Goal: Task Accomplishment & Management: Complete application form

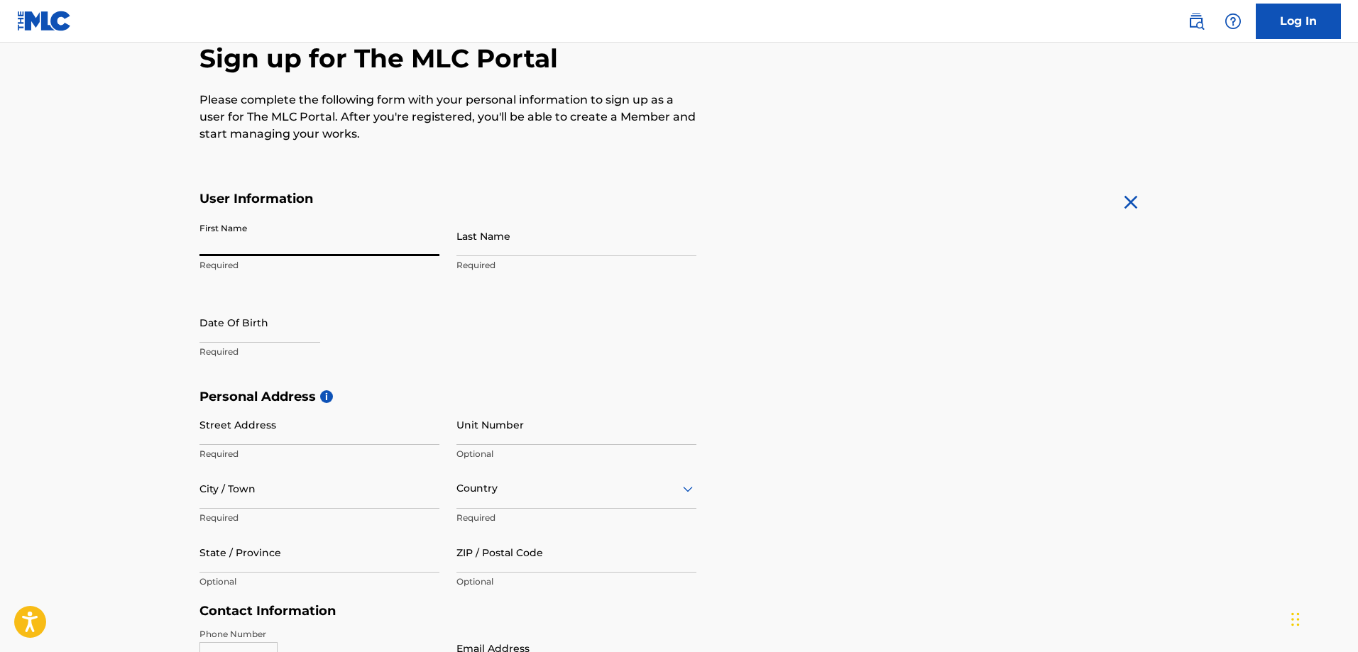
click at [283, 229] on input "First Name" at bounding box center [319, 236] width 240 height 40
type input "Doc"
click at [543, 231] on input "Last Name" at bounding box center [576, 236] width 240 height 40
type input "[PERSON_NAME]"
click at [265, 334] on input "text" at bounding box center [259, 322] width 121 height 40
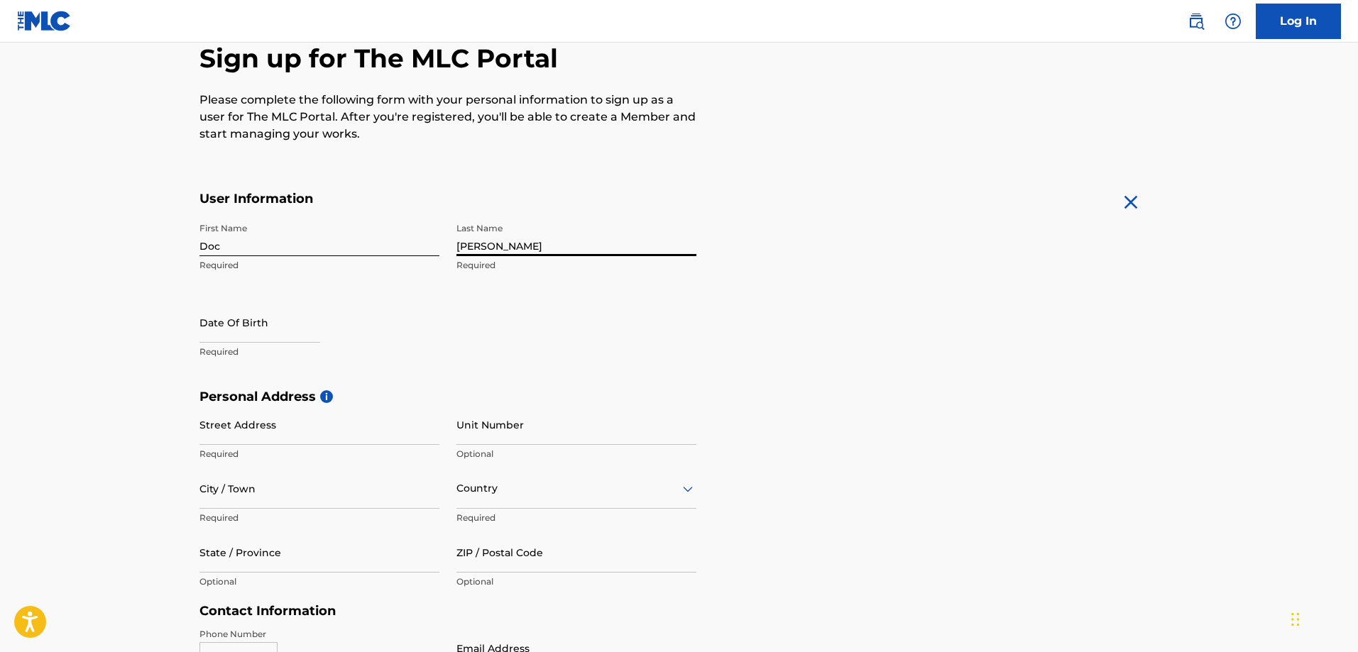
select select "7"
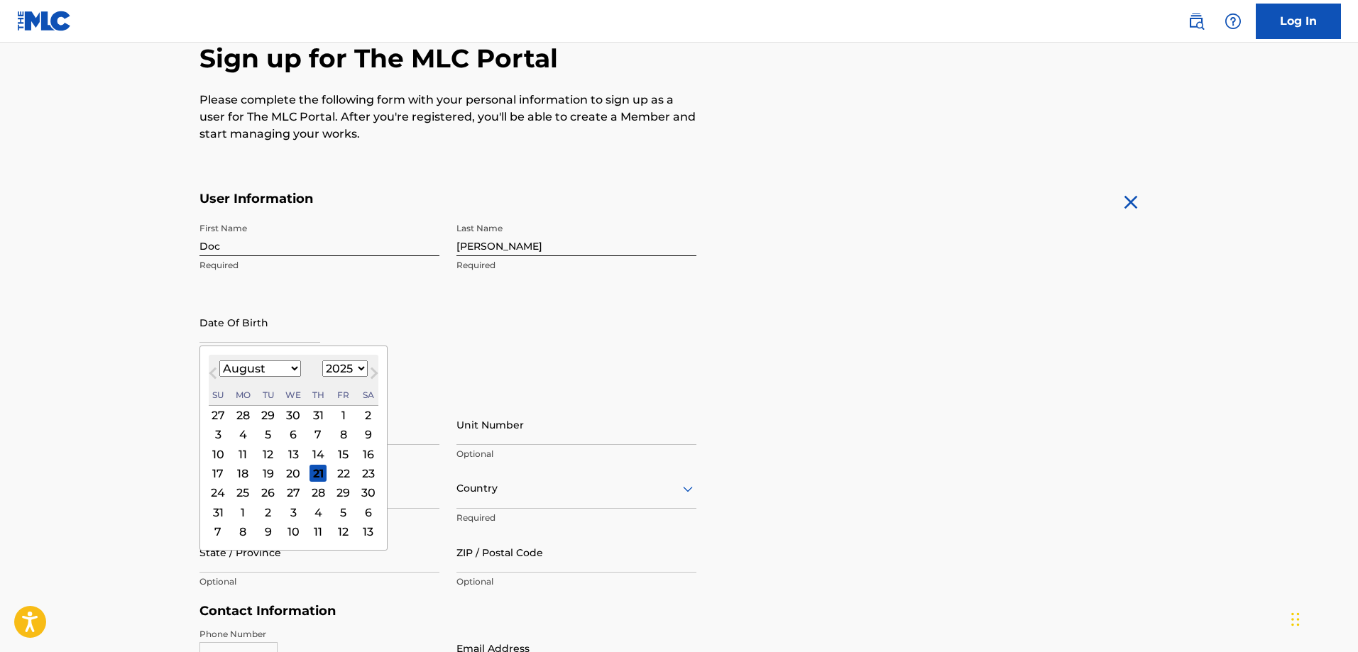
click at [349, 371] on select "1899 1900 1901 1902 1903 1904 1905 1906 1907 1908 1909 1910 1911 1912 1913 1914…" at bounding box center [344, 369] width 45 height 16
select select "2004"
click at [322, 361] on select "1899 1900 1901 1902 1903 1904 1905 1906 1907 1908 1909 1910 1911 1912 1913 1914…" at bounding box center [344, 369] width 45 height 16
click at [285, 346] on div "[DATE] Previous Month Next Month August [DATE] February March April May June Ju…" at bounding box center [293, 439] width 188 height 186
click at [275, 366] on select "January February March April May June July August September October November De…" at bounding box center [260, 369] width 82 height 16
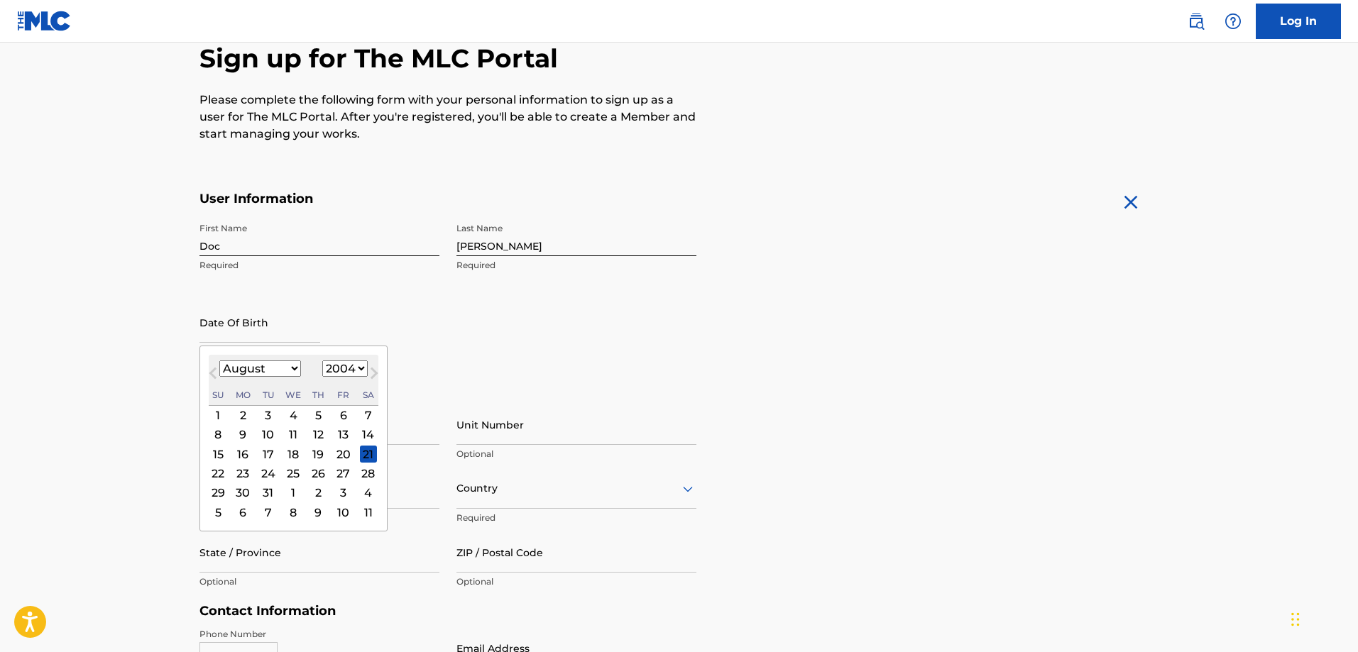
select select "10"
click at [219, 361] on select "January February March April May June July August September October November De…" at bounding box center [260, 369] width 82 height 16
click at [283, 475] on div "21 22 23 24 25 26 27" at bounding box center [294, 473] width 170 height 19
click at [285, 471] on div "24" at bounding box center [293, 473] width 17 height 17
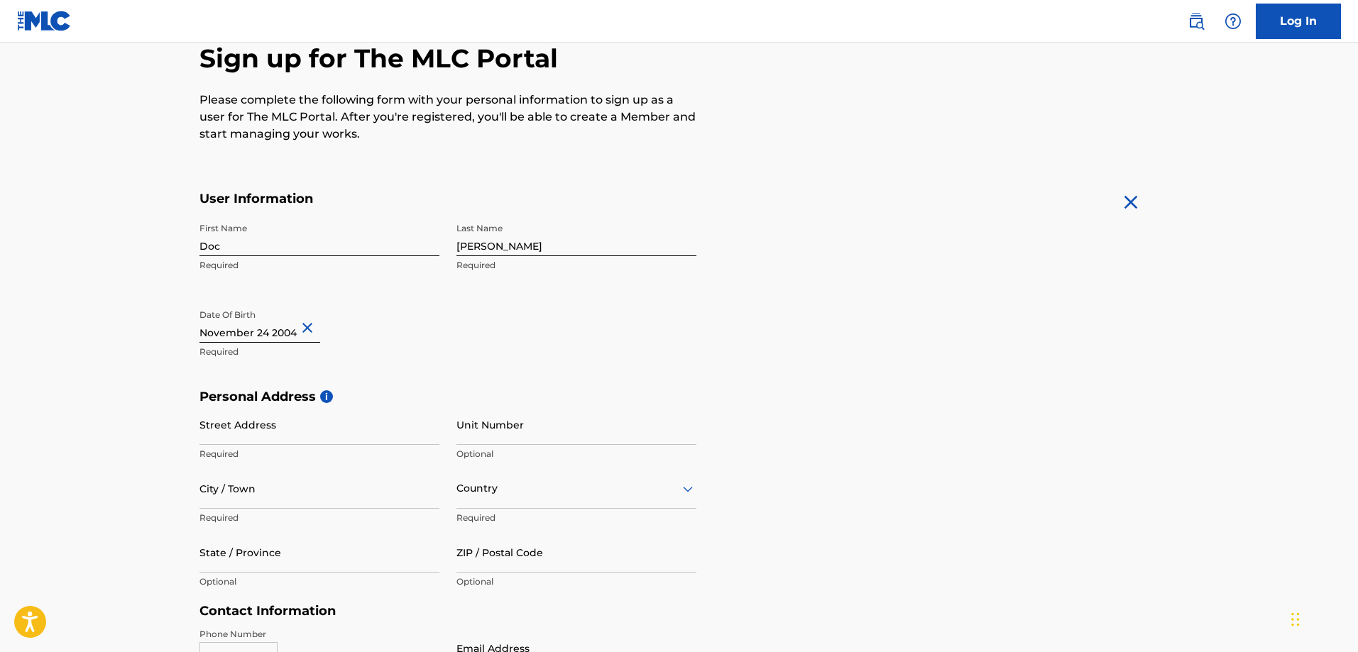
click at [346, 425] on input "Street Address" at bounding box center [319, 425] width 240 height 40
type input "[STREET_ADDRESS][PERSON_NAME]"
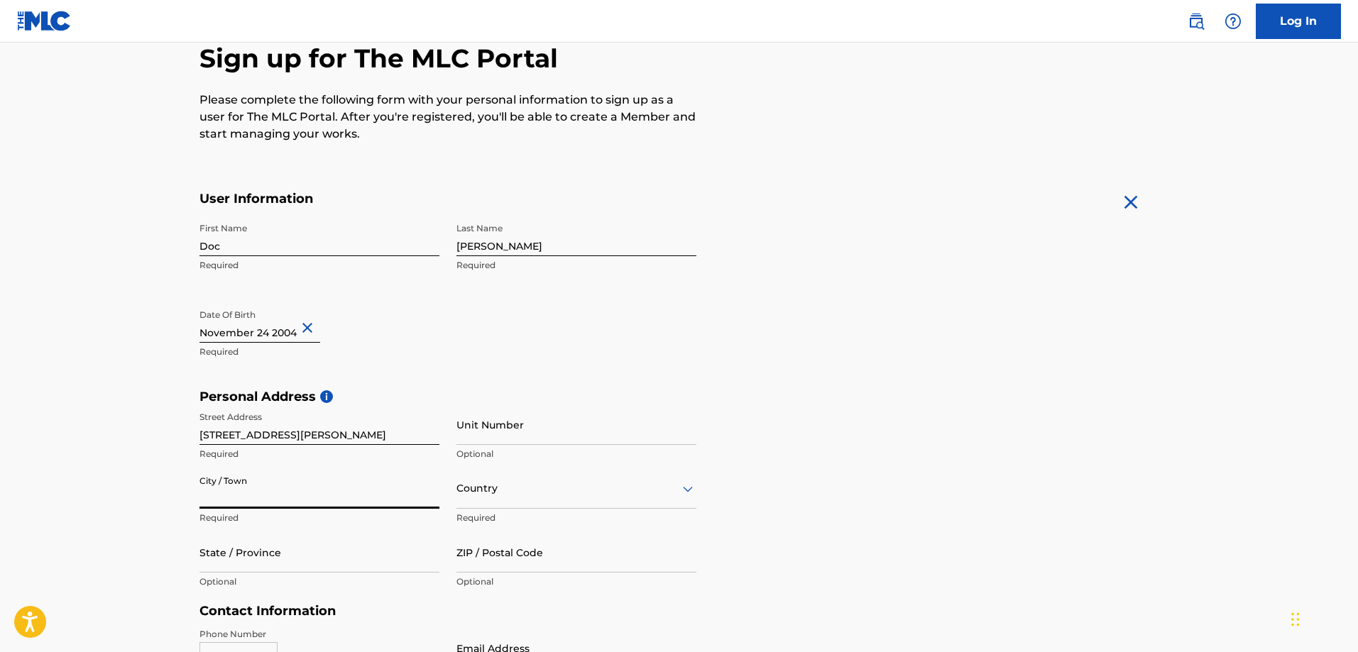
click at [252, 495] on input "City / Town" at bounding box center [319, 489] width 240 height 40
type input "Massillon"
type input "[GEOGRAPHIC_DATA]"
type input "OH"
type input "44646-5876"
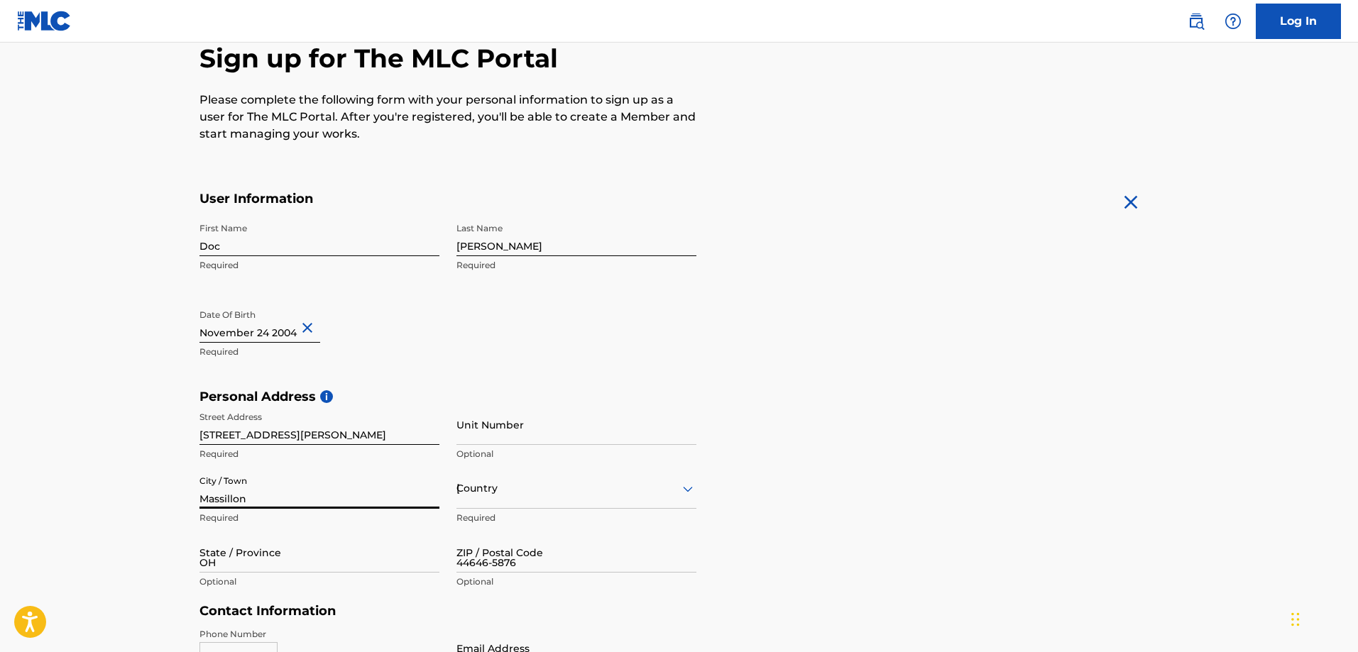
type input "1"
type input "330"
type input "3167215"
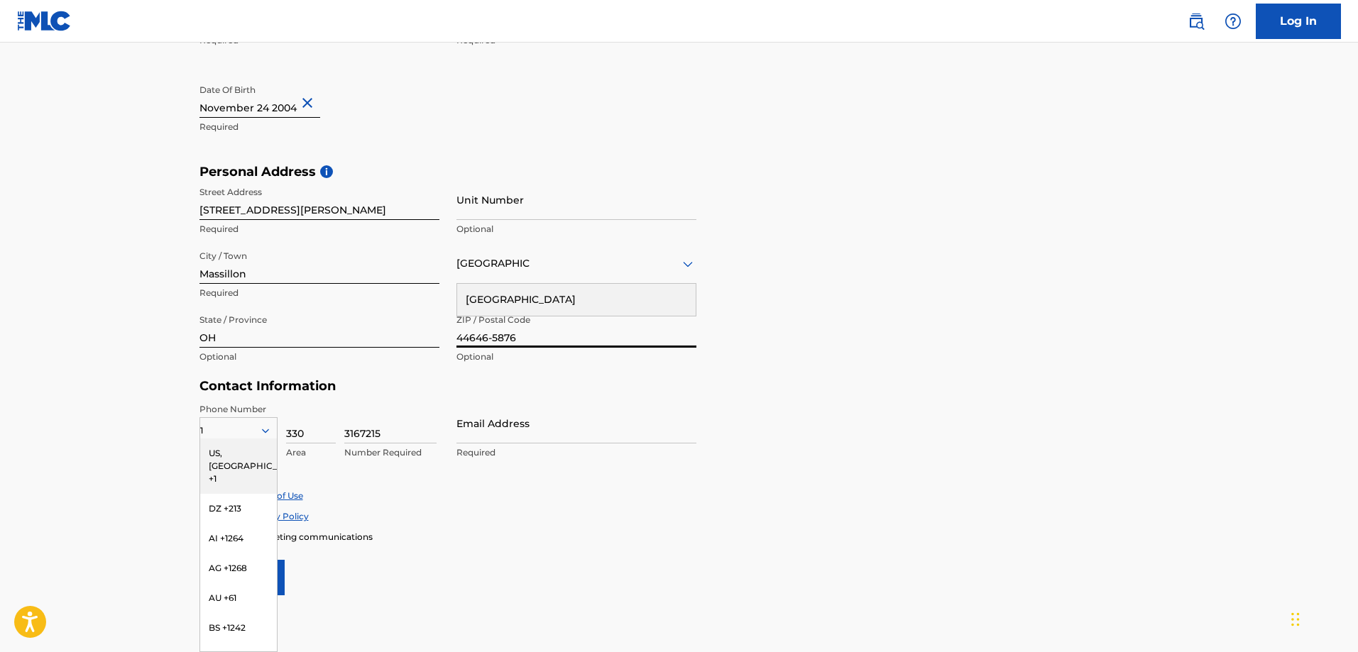
drag, startPoint x: 538, startPoint y: 344, endPoint x: 478, endPoint y: 351, distance: 60.8
click at [478, 351] on div "ZIP / Postal Code 44646-5876 Optional" at bounding box center [576, 339] width 240 height 64
type input "44647"
click at [239, 459] on div "US, [GEOGRAPHIC_DATA] +1" at bounding box center [238, 466] width 77 height 55
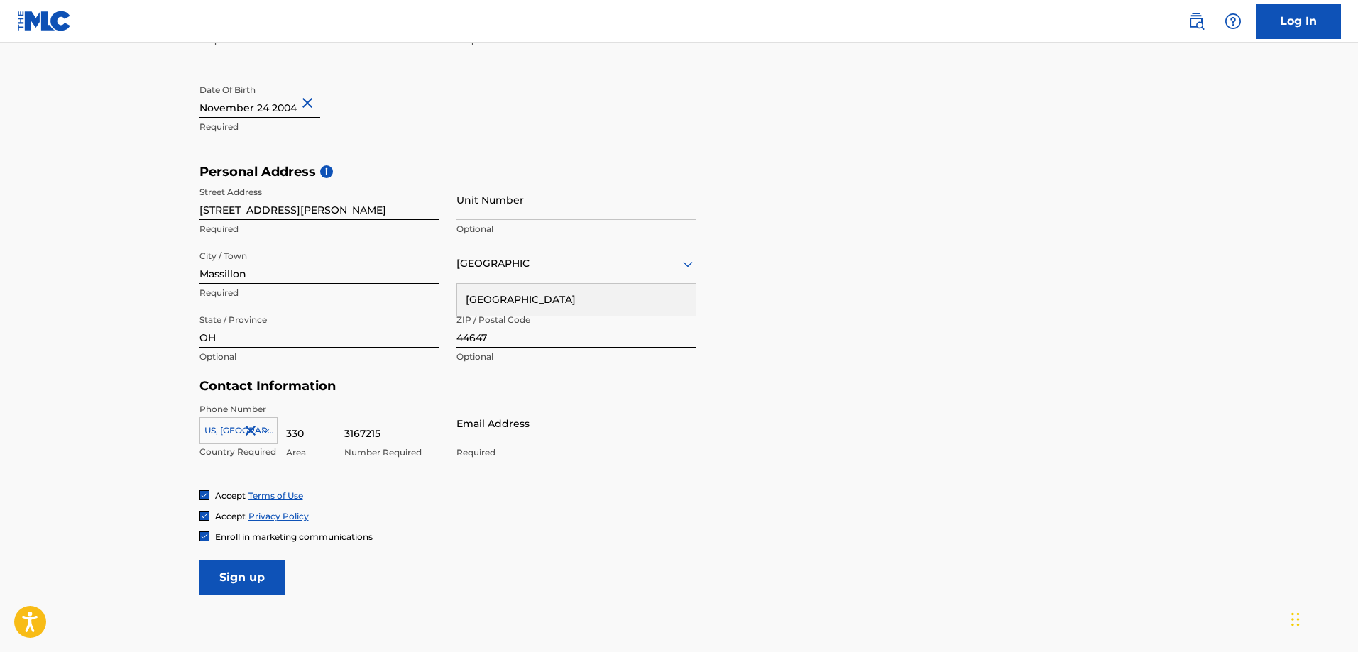
drag, startPoint x: 380, startPoint y: 437, endPoint x: 339, endPoint y: 438, distance: 40.5
click at [339, 438] on div "[GEOGRAPHIC_DATA], [GEOGRAPHIC_DATA] +1 Country Required 330 Area 3167215 Numbe…" at bounding box center [319, 435] width 240 height 64
type input "4257392"
drag, startPoint x: 317, startPoint y: 442, endPoint x: 277, endPoint y: 449, distance: 41.1
click at [277, 449] on div "[GEOGRAPHIC_DATA], [GEOGRAPHIC_DATA] +1 Country Required 330 Area 4257392 Numbe…" at bounding box center [319, 435] width 240 height 64
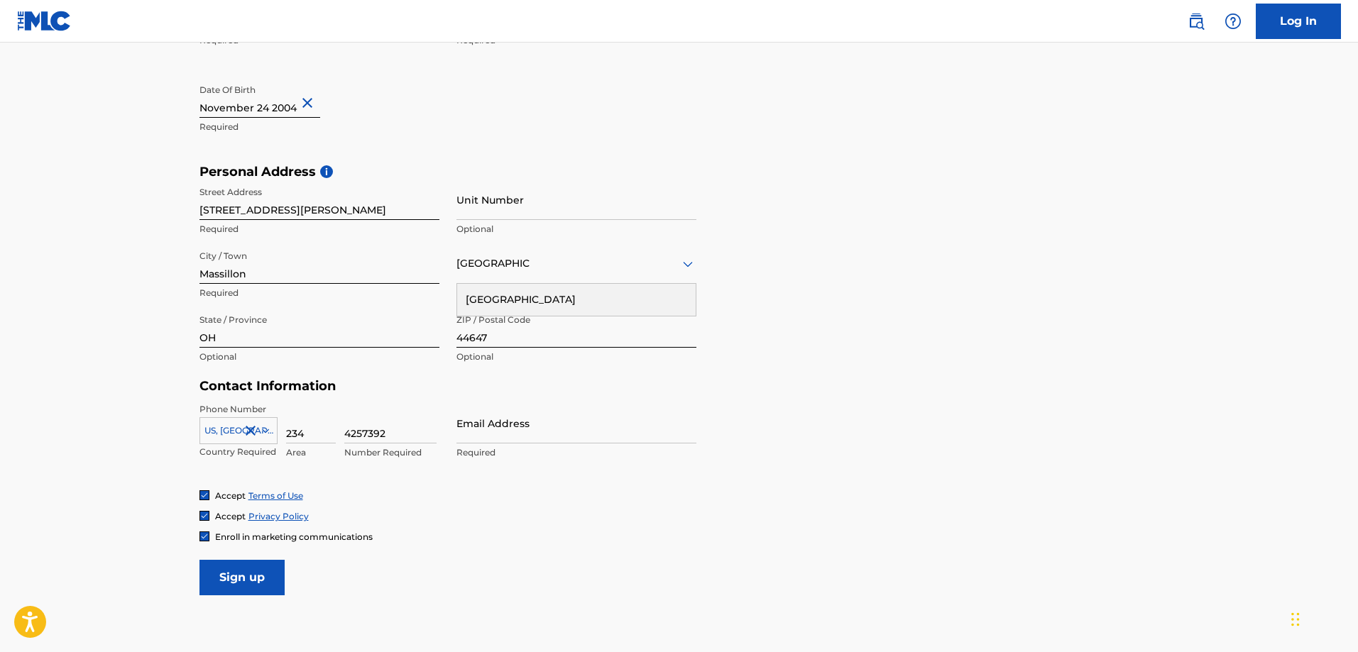
type input "234"
click at [491, 408] on input "Email Address" at bounding box center [576, 423] width 240 height 40
type input "[EMAIL_ADDRESS][DOMAIN_NAME]"
click at [266, 583] on input "Sign up" at bounding box center [241, 577] width 85 height 35
click at [497, 261] on div "[GEOGRAPHIC_DATA]" at bounding box center [576, 264] width 240 height 18
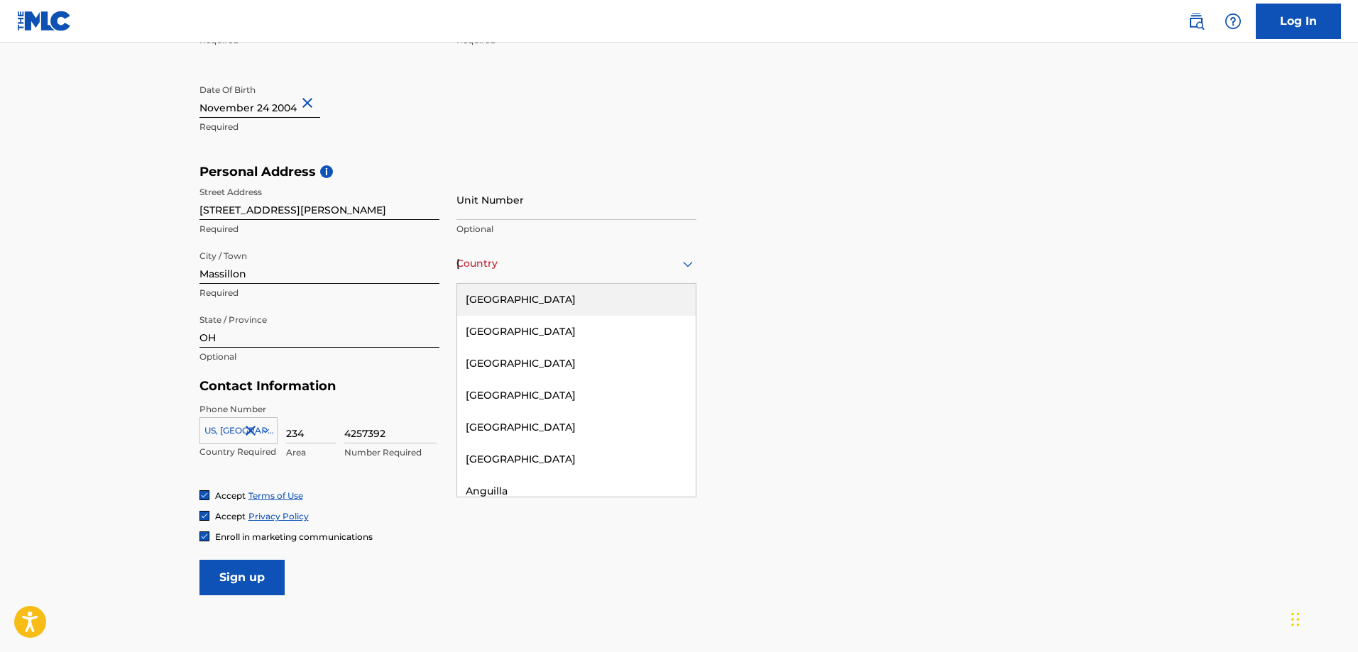
click at [515, 300] on div "[GEOGRAPHIC_DATA]" at bounding box center [576, 300] width 239 height 32
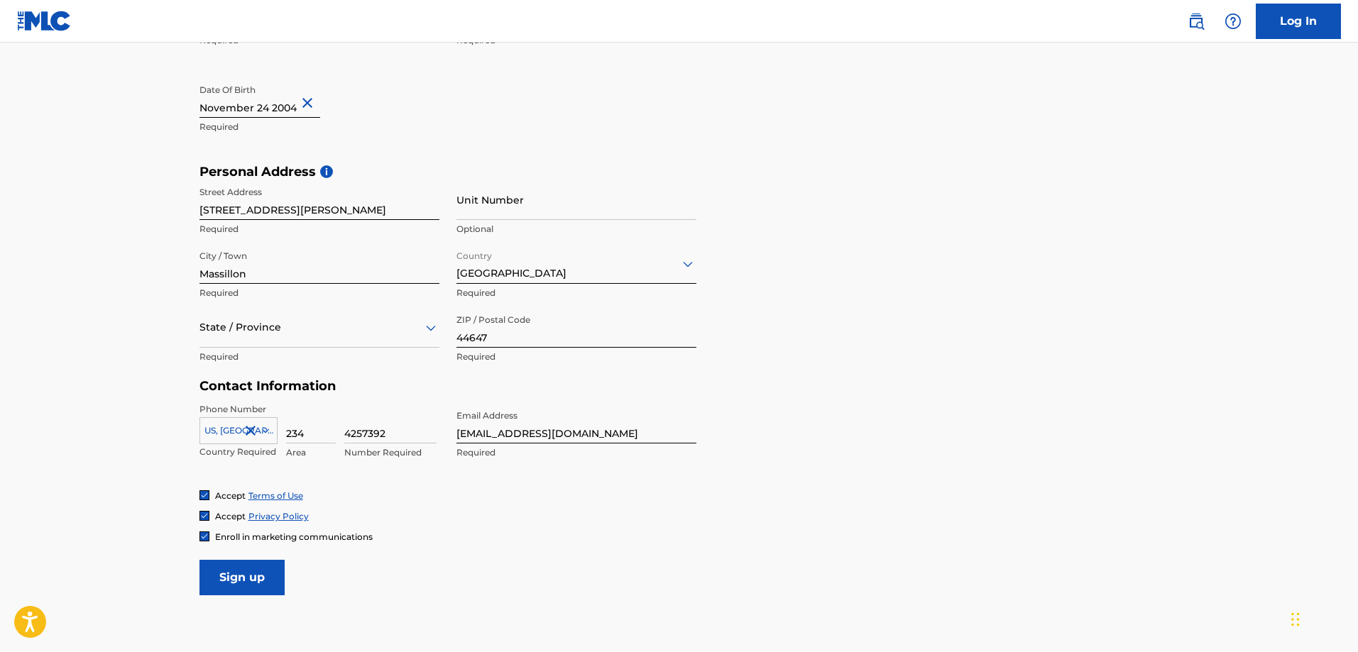
click at [293, 334] on div at bounding box center [319, 328] width 240 height 18
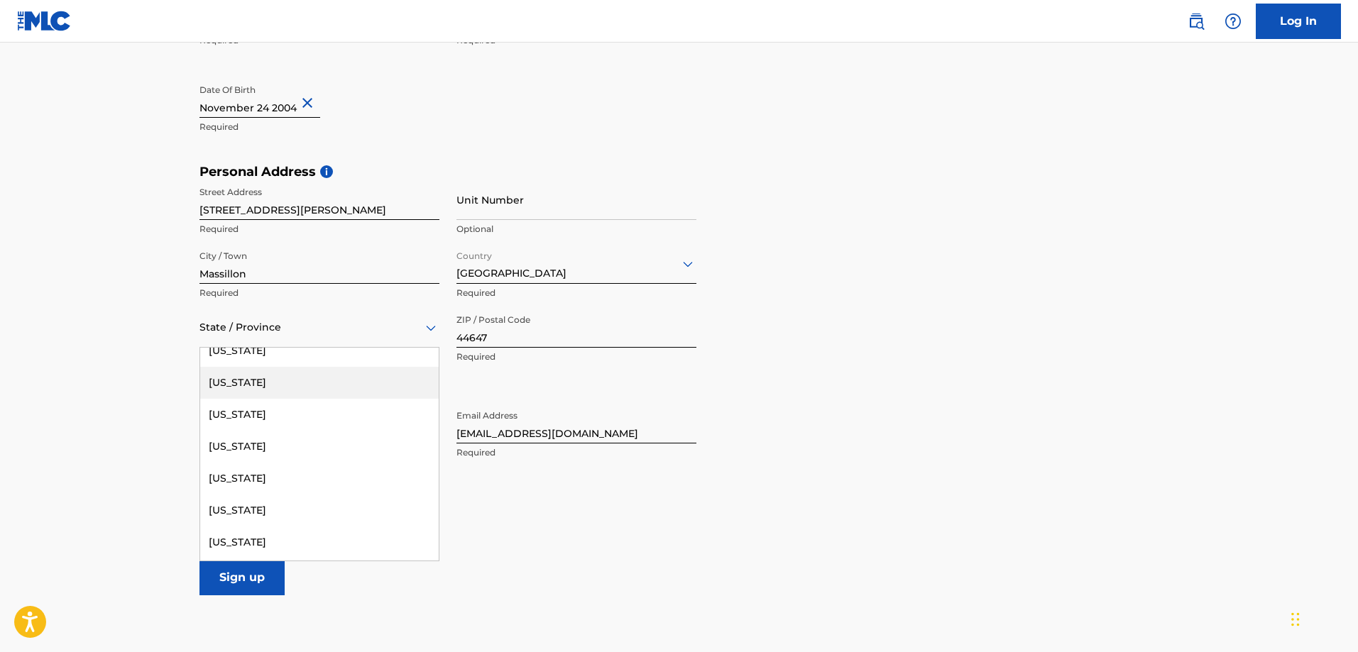
scroll to position [1065, 0]
click at [354, 510] on div "[US_STATE]" at bounding box center [319, 513] width 239 height 32
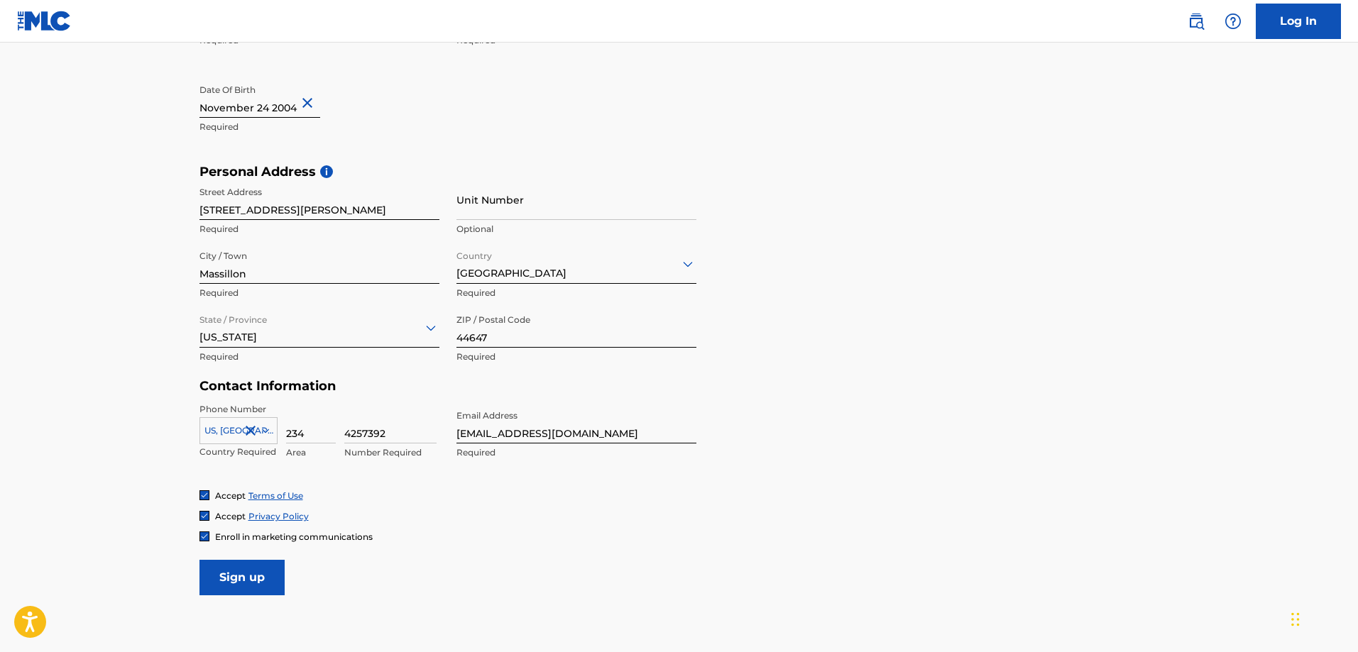
click at [256, 584] on input "Sign up" at bounding box center [241, 577] width 85 height 35
